Goal: Navigation & Orientation: Find specific page/section

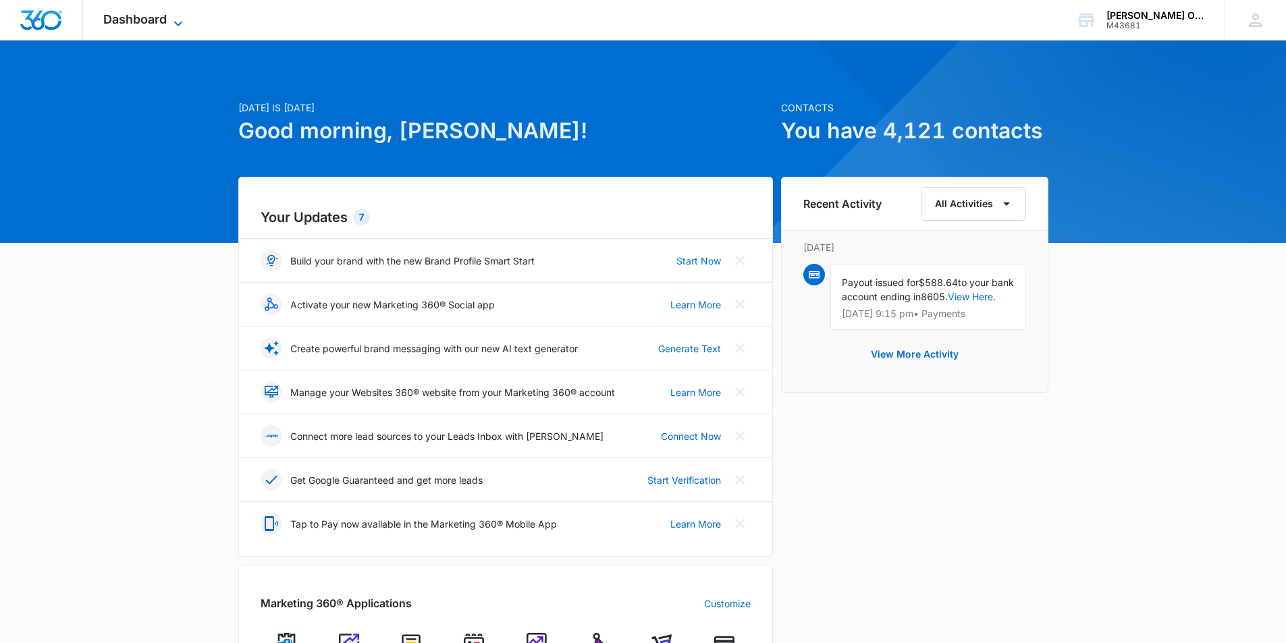
click at [176, 21] on icon at bounding box center [178, 24] width 16 height 16
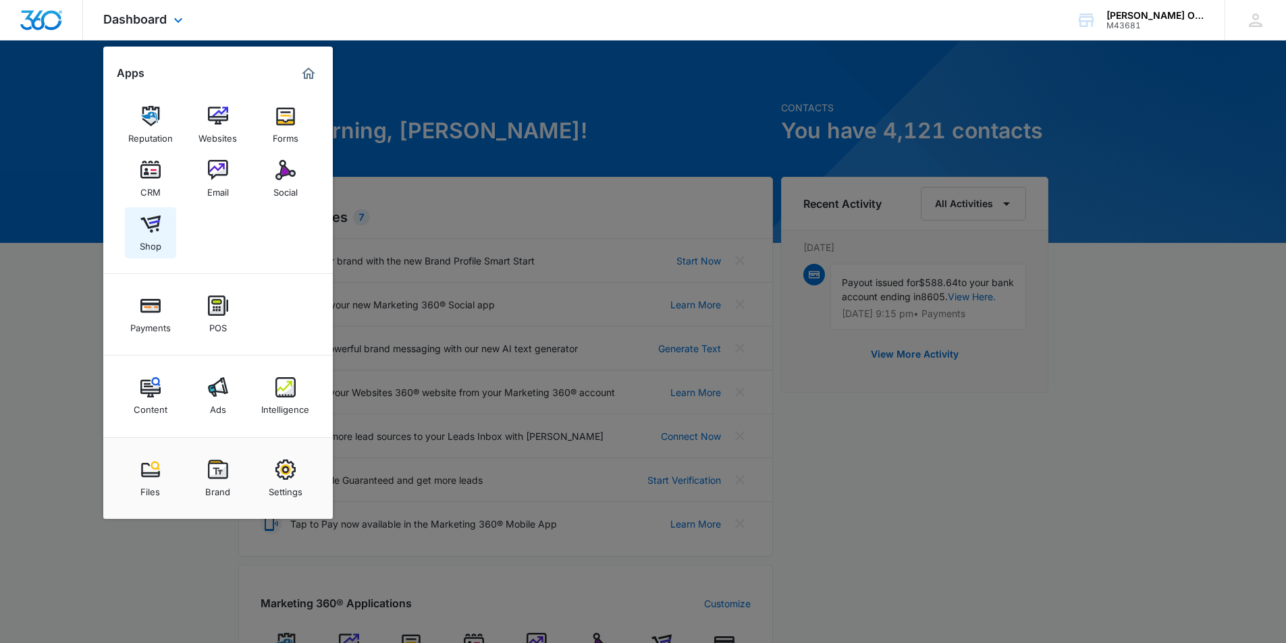
click at [153, 224] on img at bounding box center [150, 224] width 20 height 20
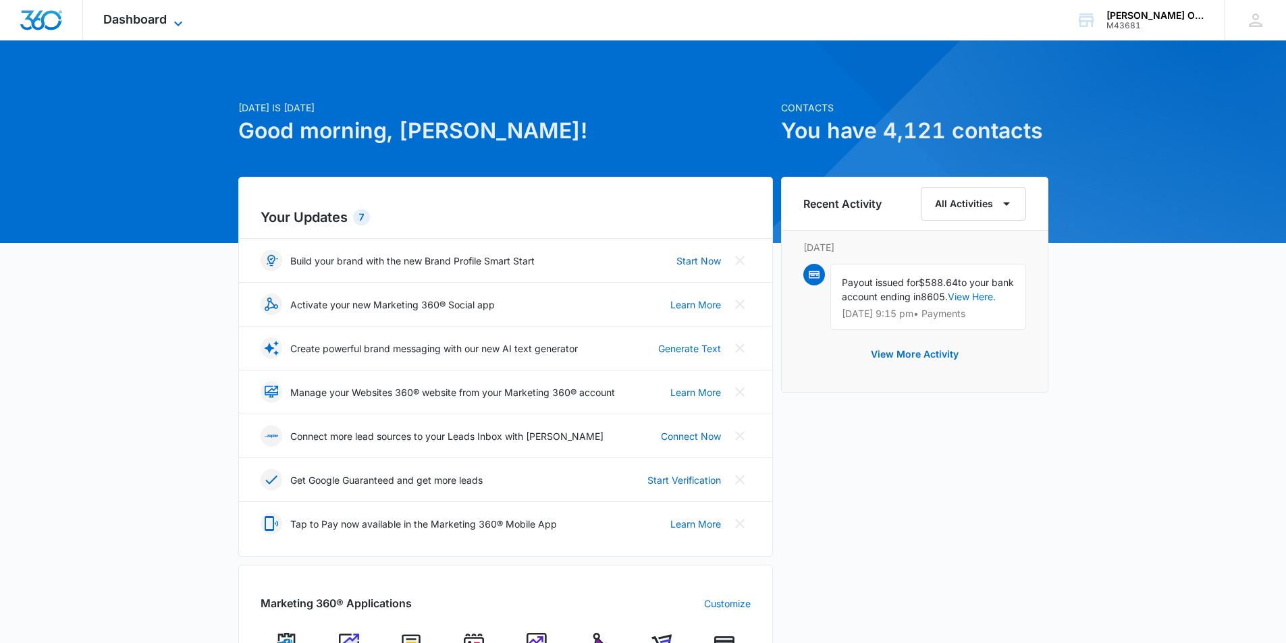
click at [179, 26] on icon at bounding box center [178, 24] width 16 height 16
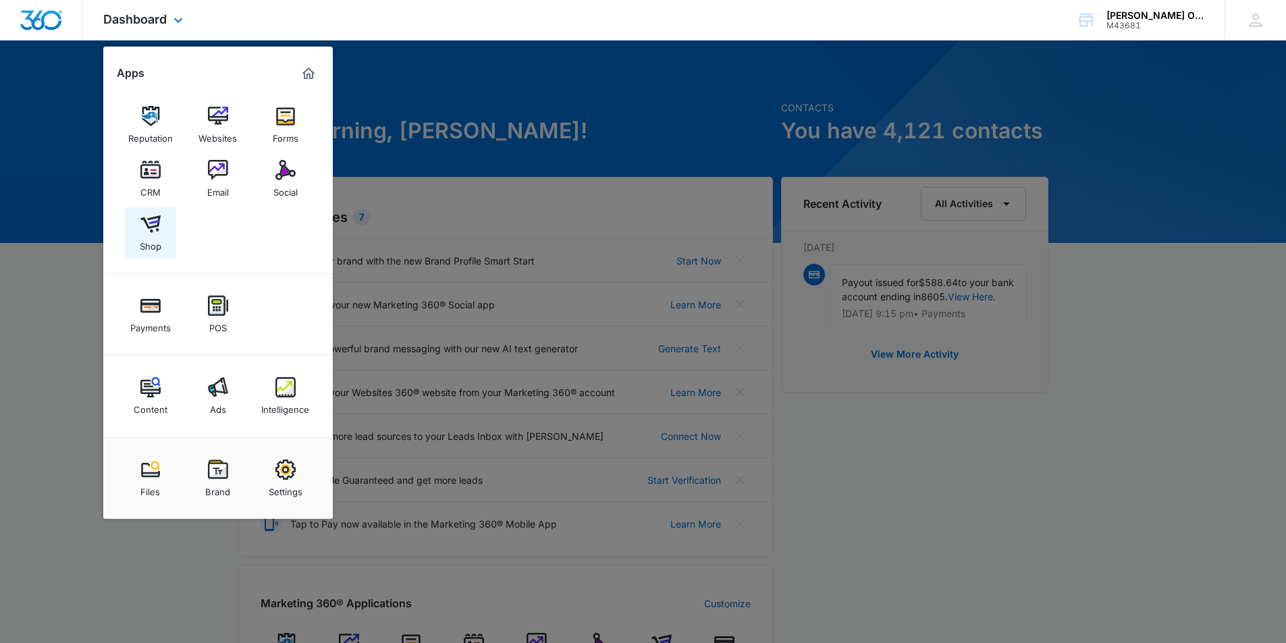
click at [146, 230] on img at bounding box center [150, 224] width 20 height 20
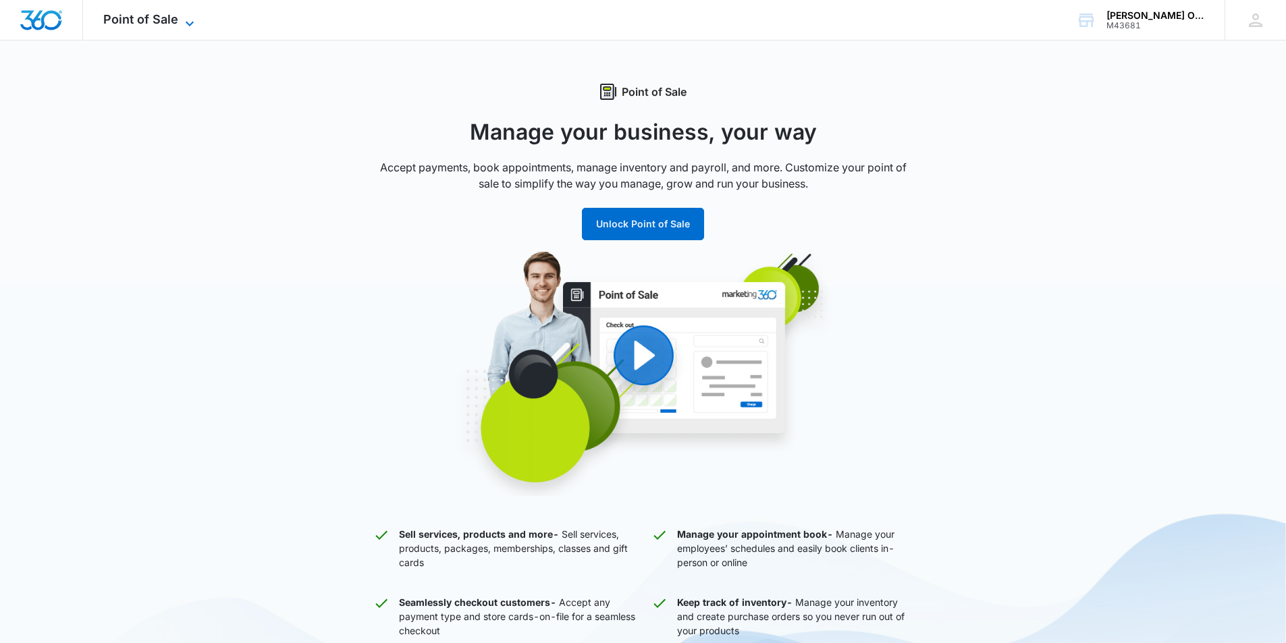
click at [182, 19] on icon at bounding box center [190, 24] width 16 height 16
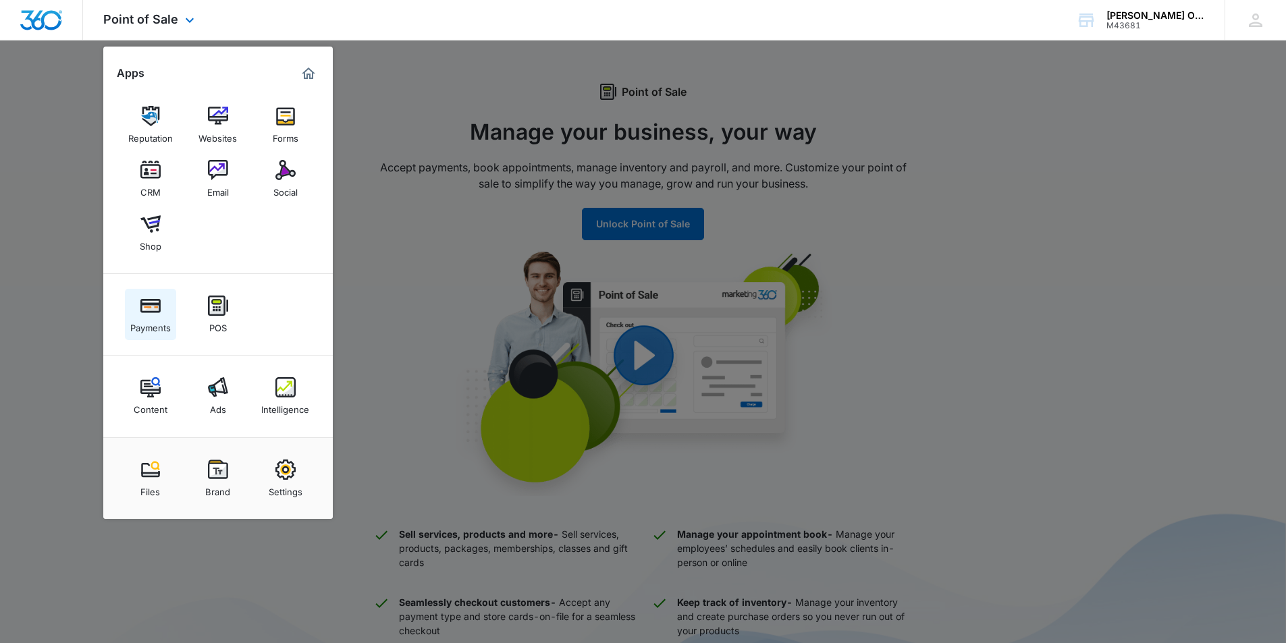
click at [153, 311] on img at bounding box center [150, 306] width 20 height 20
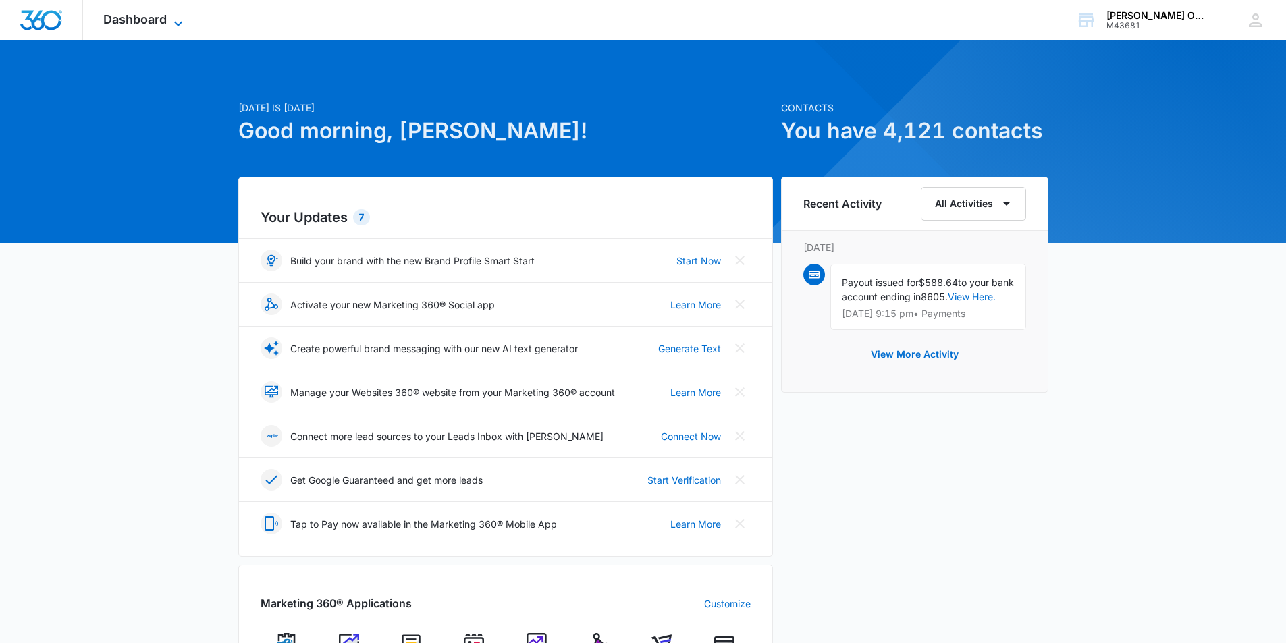
click at [174, 16] on icon at bounding box center [178, 24] width 16 height 16
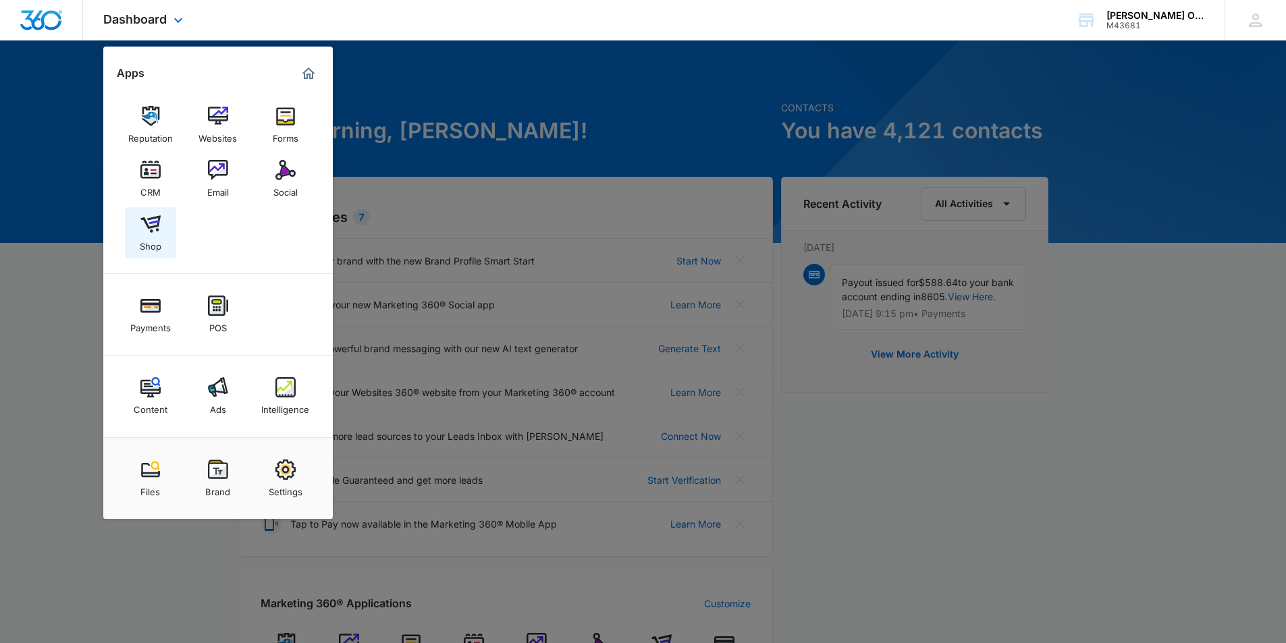
click at [157, 230] on img at bounding box center [150, 224] width 20 height 20
